Goal: Information Seeking & Learning: Ask a question

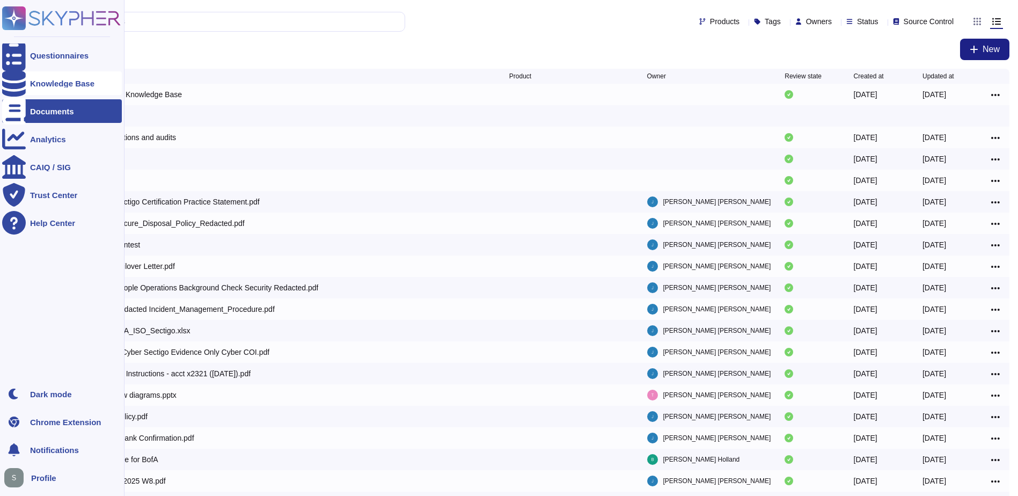
click at [59, 77] on div "Knowledge Base" at bounding box center [62, 83] width 120 height 24
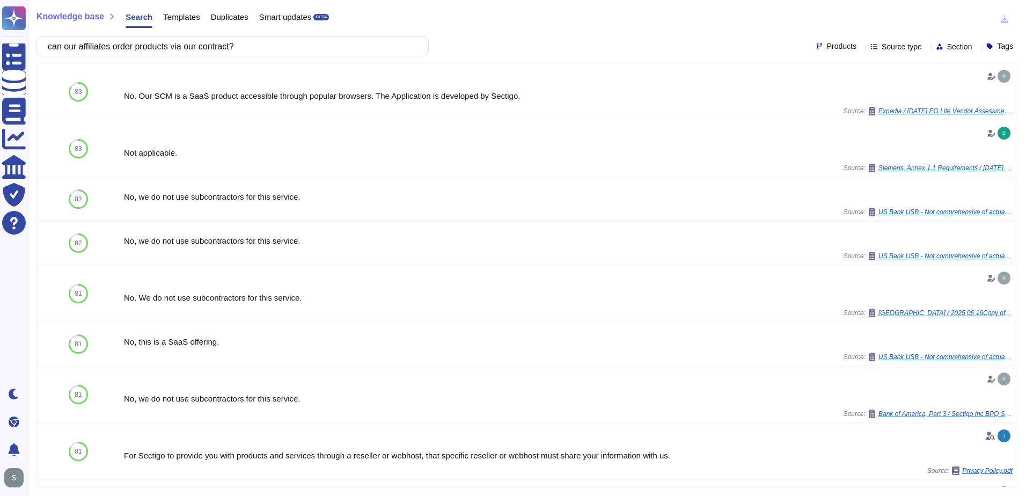
click at [80, 47] on input "can our affiliates order products via our contract?" at bounding box center [229, 46] width 375 height 19
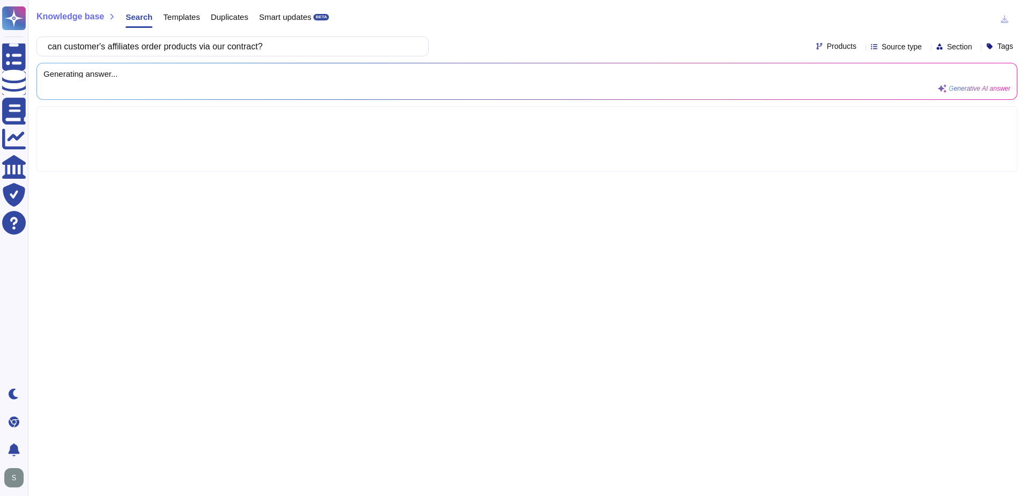
click at [229, 46] on input "can customer's affiliates order products via our contract?" at bounding box center [229, 46] width 375 height 19
click at [258, 48] on input "can customer's affiliates order products via their contract?" at bounding box center [229, 46] width 375 height 19
click at [295, 44] on input "can customer's affiliates order products via their contract?" at bounding box center [229, 46] width 375 height 19
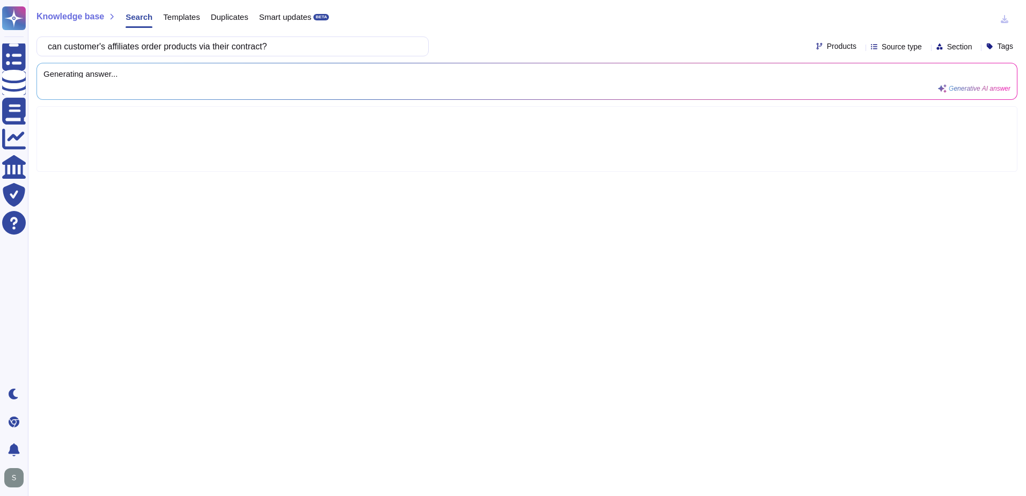
click at [75, 45] on input "can customer's affiliates order products via their contract?" at bounding box center [229, 46] width 375 height 19
click at [181, 47] on input "can a customer's affiliates order products via their contract?" at bounding box center [229, 46] width 375 height 19
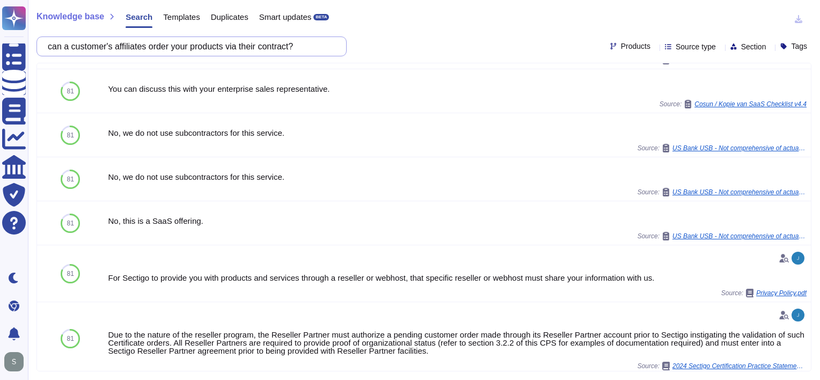
scroll to position [217, 0]
click at [334, 42] on input "can a customer's affiliates order your products via their contract?" at bounding box center [188, 46] width 293 height 19
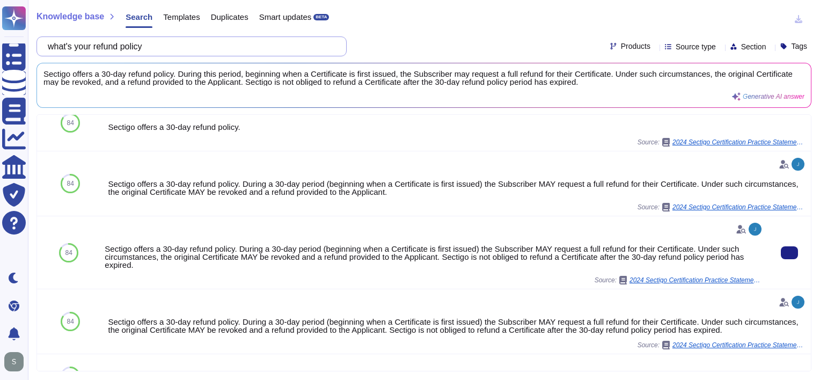
scroll to position [191, 0]
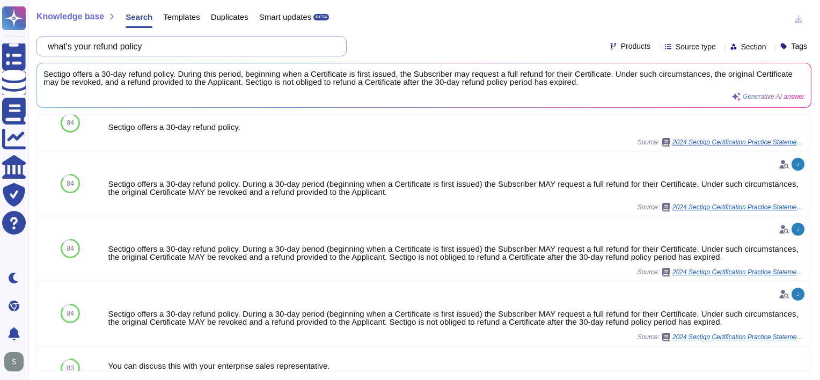
type input "what's your refund policy"
